Goal: Task Accomplishment & Management: Manage account settings

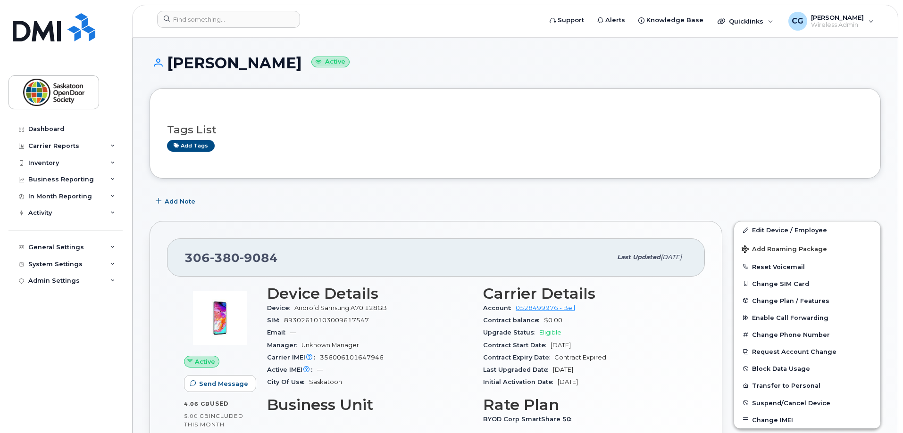
scroll to position [47, 0]
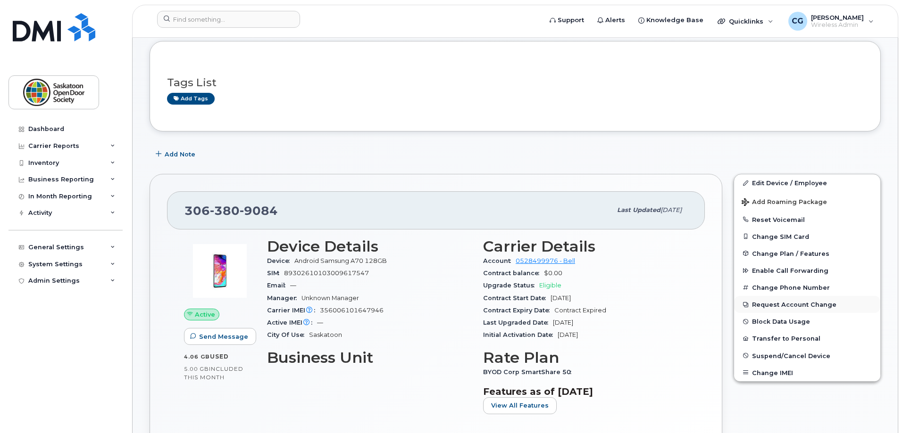
click at [786, 304] on button "Request Account Change" at bounding box center [807, 304] width 146 height 17
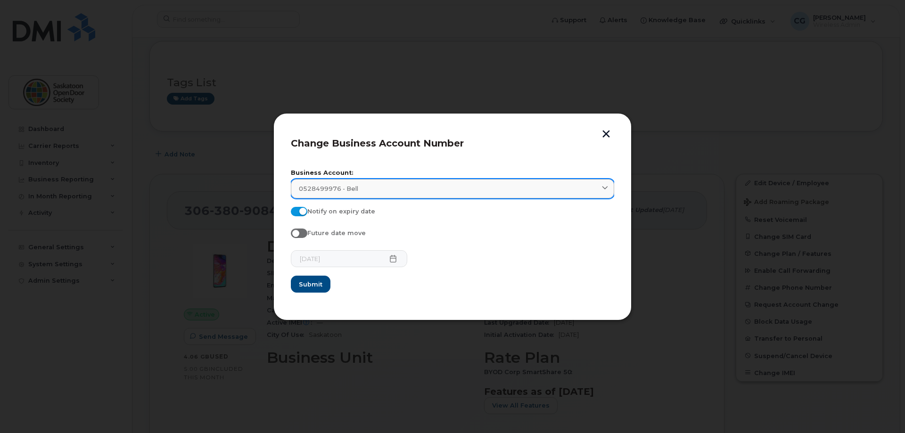
click at [528, 195] on link "0528499976 - Bell" at bounding box center [452, 188] width 323 height 19
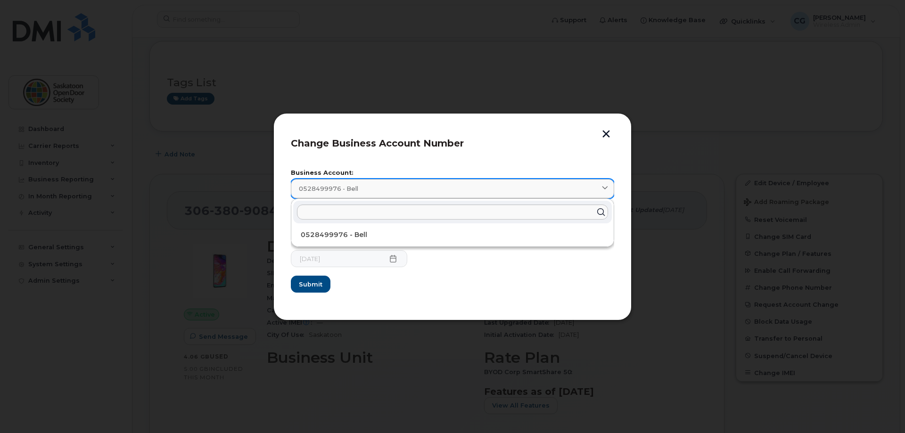
click at [528, 195] on link "0528499976 - Bell" at bounding box center [452, 188] width 323 height 19
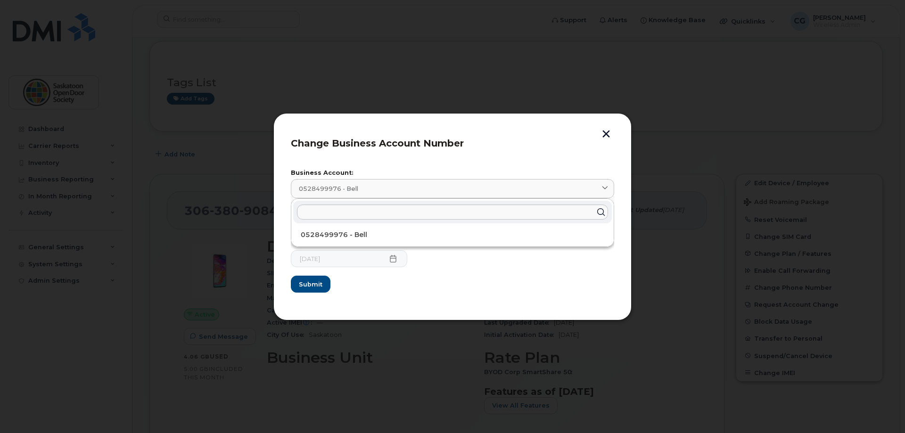
click at [602, 129] on div "Change Business Account Number Business Account: 0528499976 - Bell 0528499976 -…" at bounding box center [453, 216] width 358 height 207
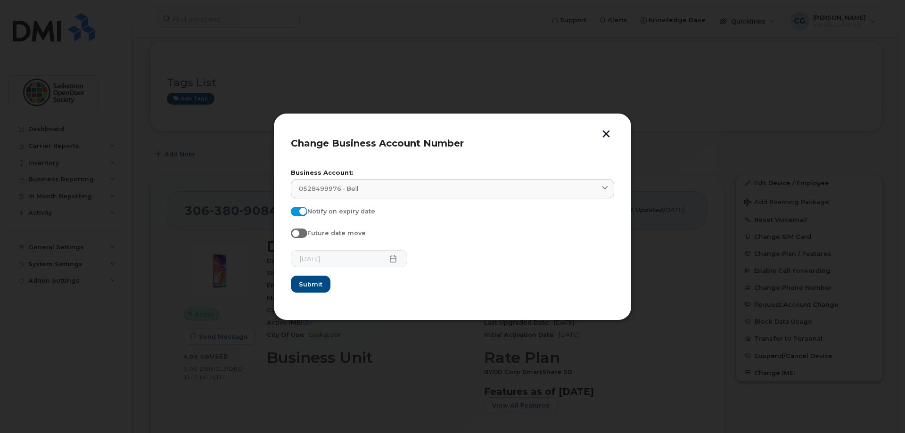
click at [603, 129] on div "Change Business Account Number Business Account: 0528499976 - Bell 0528499976 -…" at bounding box center [453, 216] width 358 height 207
click at [605, 136] on button "button" at bounding box center [606, 135] width 14 height 10
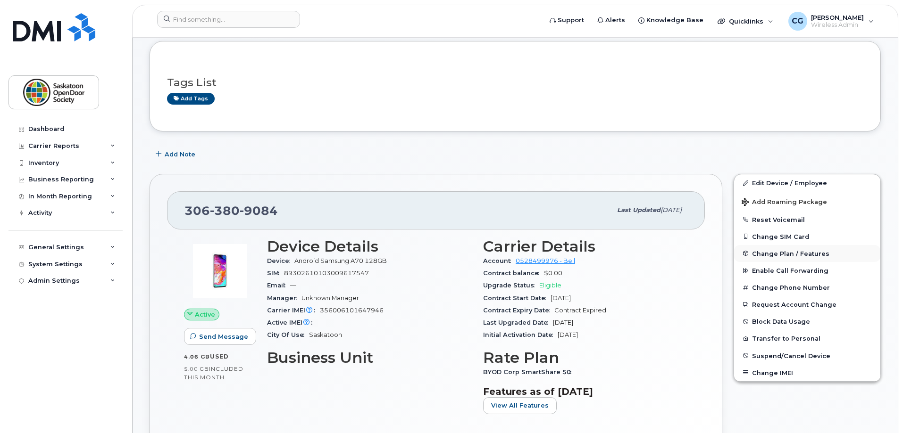
click at [810, 255] on span "Change Plan / Features" at bounding box center [790, 253] width 77 height 7
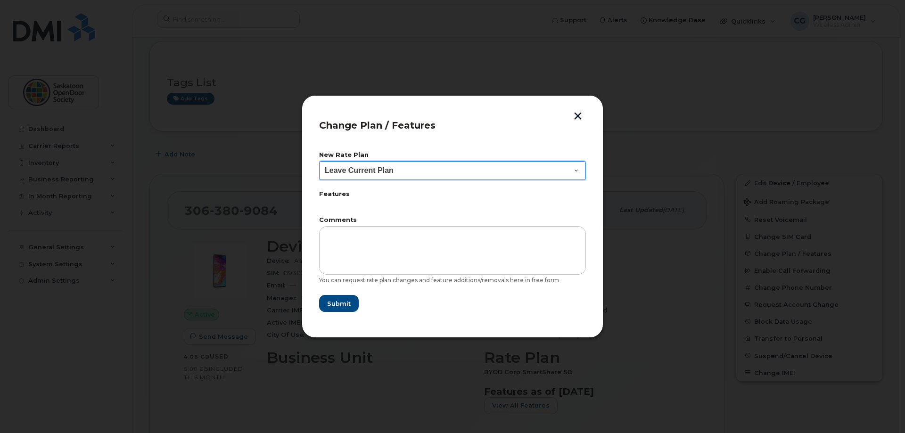
click at [563, 173] on select "Leave Current Plan BYOD Corp SmartShare 50 BYOD Corp Smartshare 25 BYOD SmartSh…" at bounding box center [452, 170] width 267 height 19
click at [671, 171] on div at bounding box center [452, 216] width 905 height 433
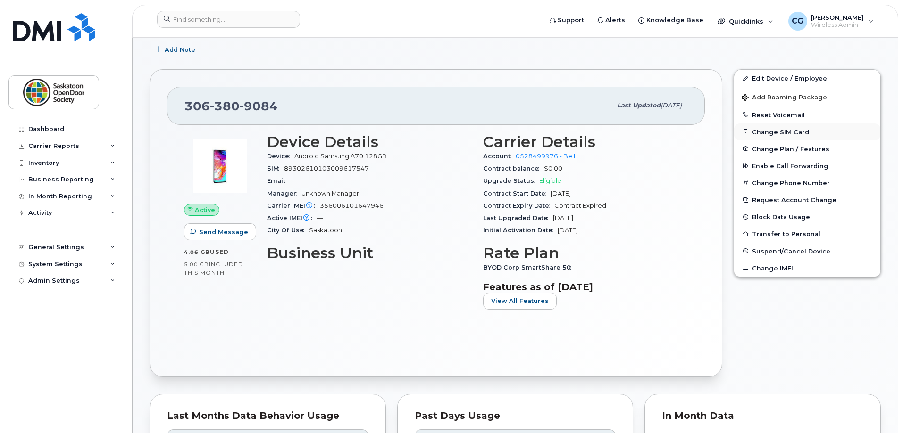
scroll to position [141, 0]
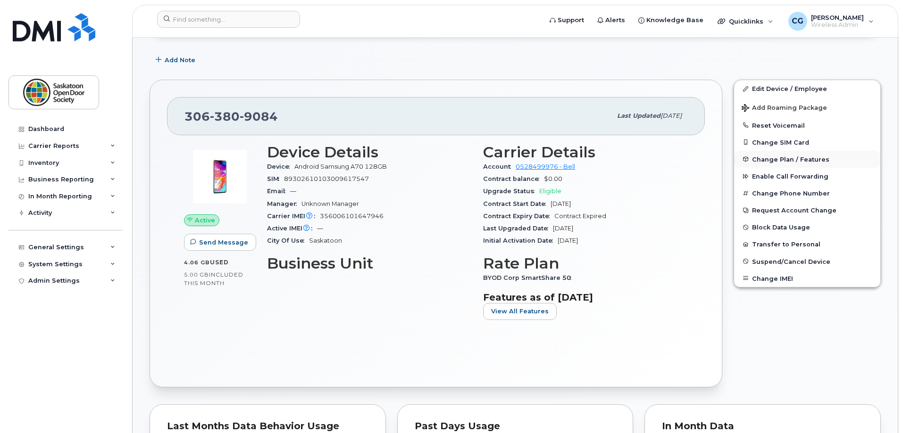
click at [820, 159] on span "Change Plan / Features" at bounding box center [790, 159] width 77 height 7
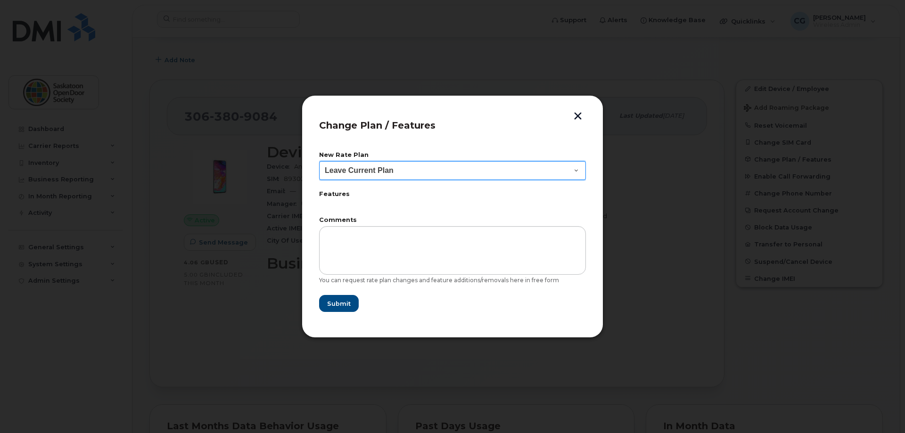
click at [511, 171] on select "Leave Current Plan BYOD Corp SmartShare 50 BYOD Corp Smartshare 25 BYOD SmartSh…" at bounding box center [452, 170] width 267 height 19
click at [625, 314] on div at bounding box center [452, 216] width 905 height 433
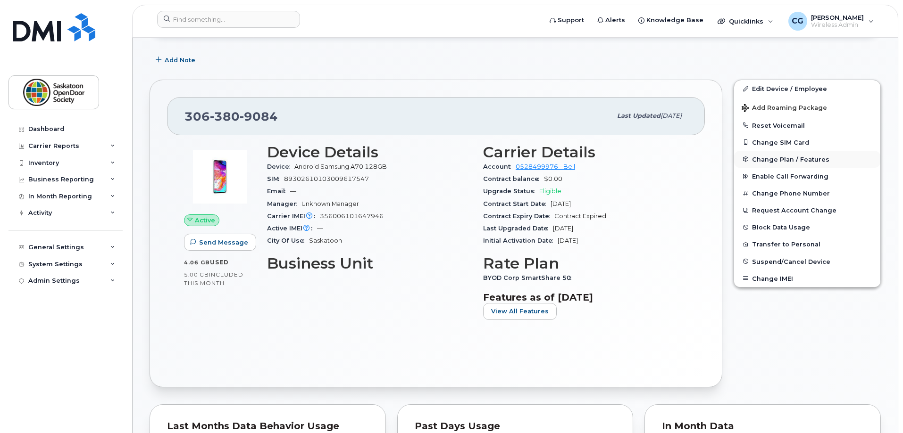
click at [783, 161] on span "Change Plan / Features" at bounding box center [790, 159] width 77 height 7
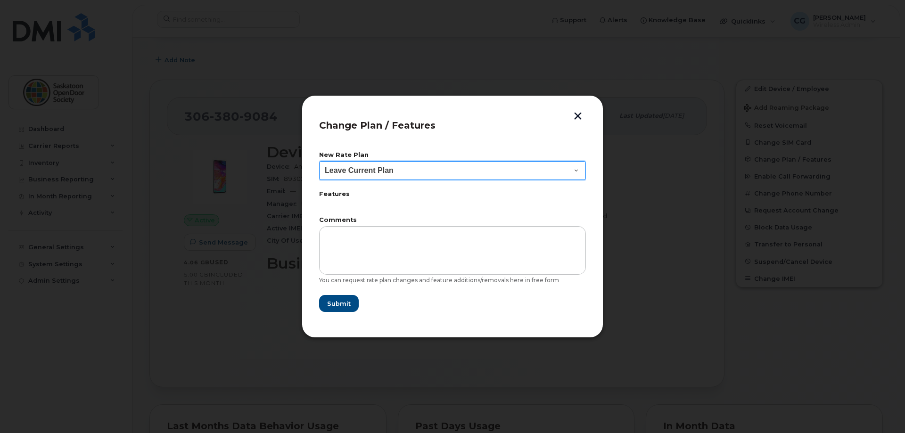
click at [574, 171] on select "Leave Current Plan BYOD Corp SmartShare 50 BYOD Corp Smartshare 25 BYOD SmartSh…" at bounding box center [452, 170] width 267 height 19
select select "3608"
click at [319, 161] on select "Leave Current Plan BYOD Corp SmartShare 50 BYOD Corp Smartshare 25 BYOD SmartSh…" at bounding box center [452, 170] width 267 height 19
click at [579, 111] on div "Change Plan / Features New Rate Plan Leave Current Plan BYOD Corp SmartShare 50…" at bounding box center [453, 216] width 302 height 243
click at [579, 116] on button "button" at bounding box center [578, 117] width 14 height 10
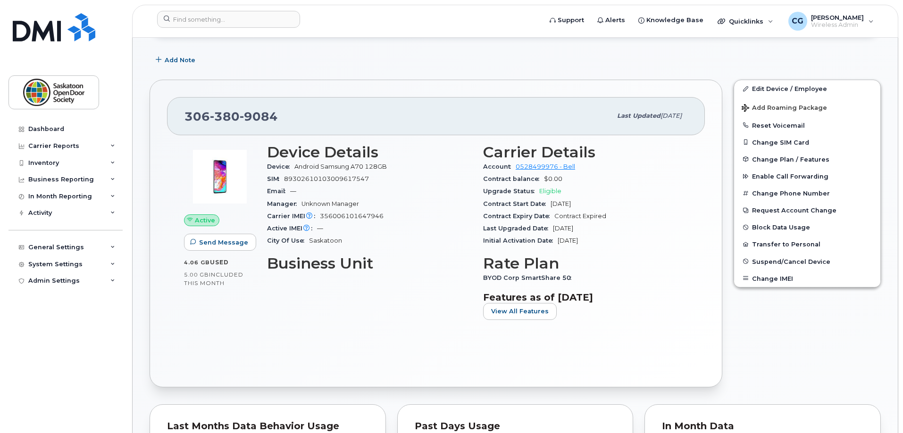
click at [240, 114] on span "380" at bounding box center [259, 116] width 38 height 14
click at [240, 113] on span "380" at bounding box center [259, 116] width 38 height 14
copy span "[PHONE_NUMBER]"
